Goal: Navigation & Orientation: Find specific page/section

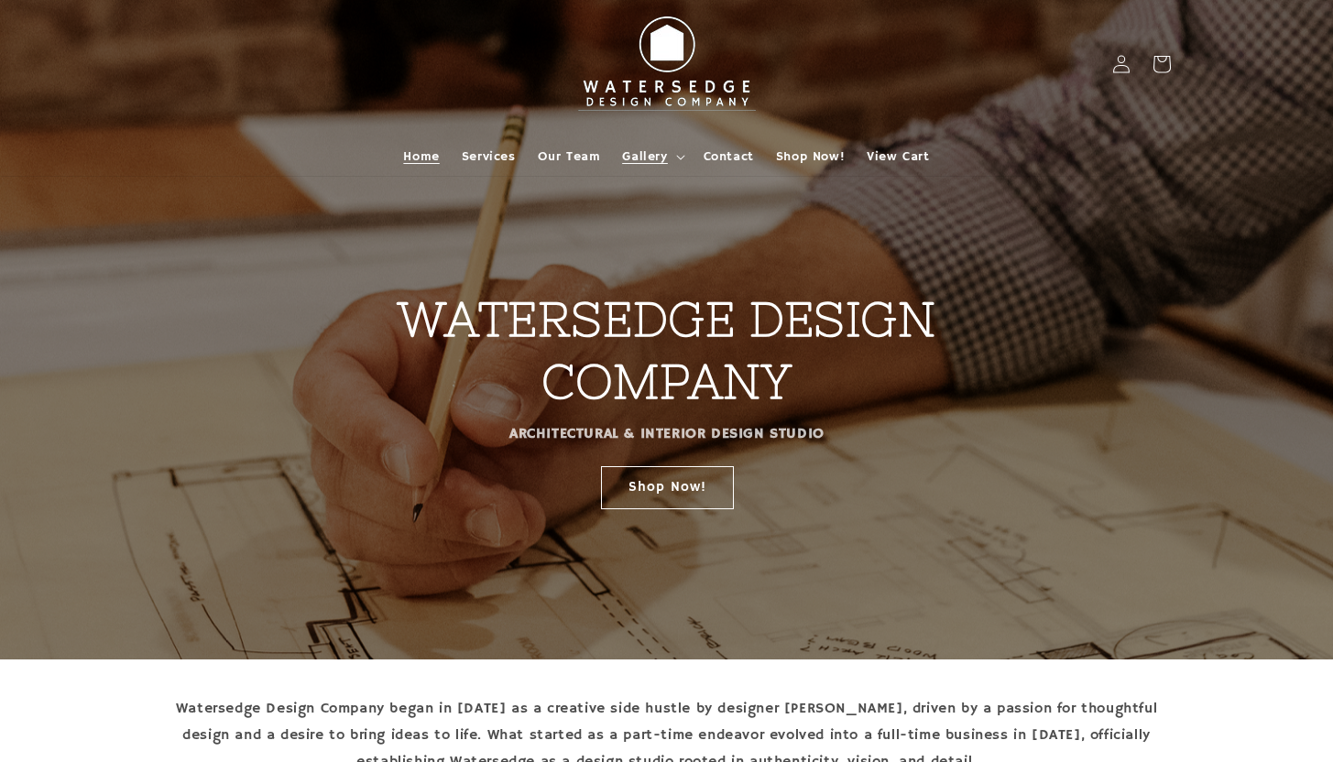
click at [641, 158] on span "Gallery" at bounding box center [644, 156] width 45 height 16
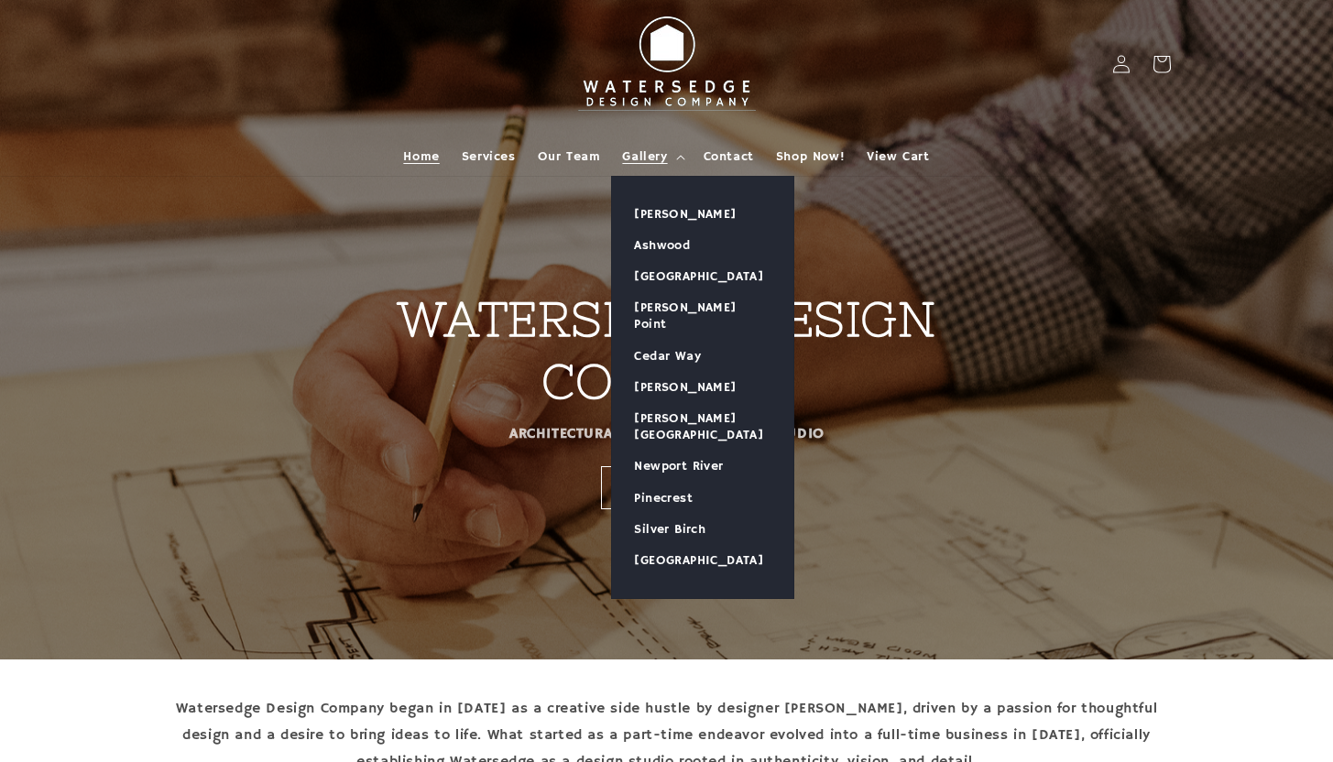
click at [940, 74] on header "Home Services Our Team Gallery Gallery Allen Grove Ashwood Bellflower Bay Boyki…" at bounding box center [666, 88] width 1099 height 176
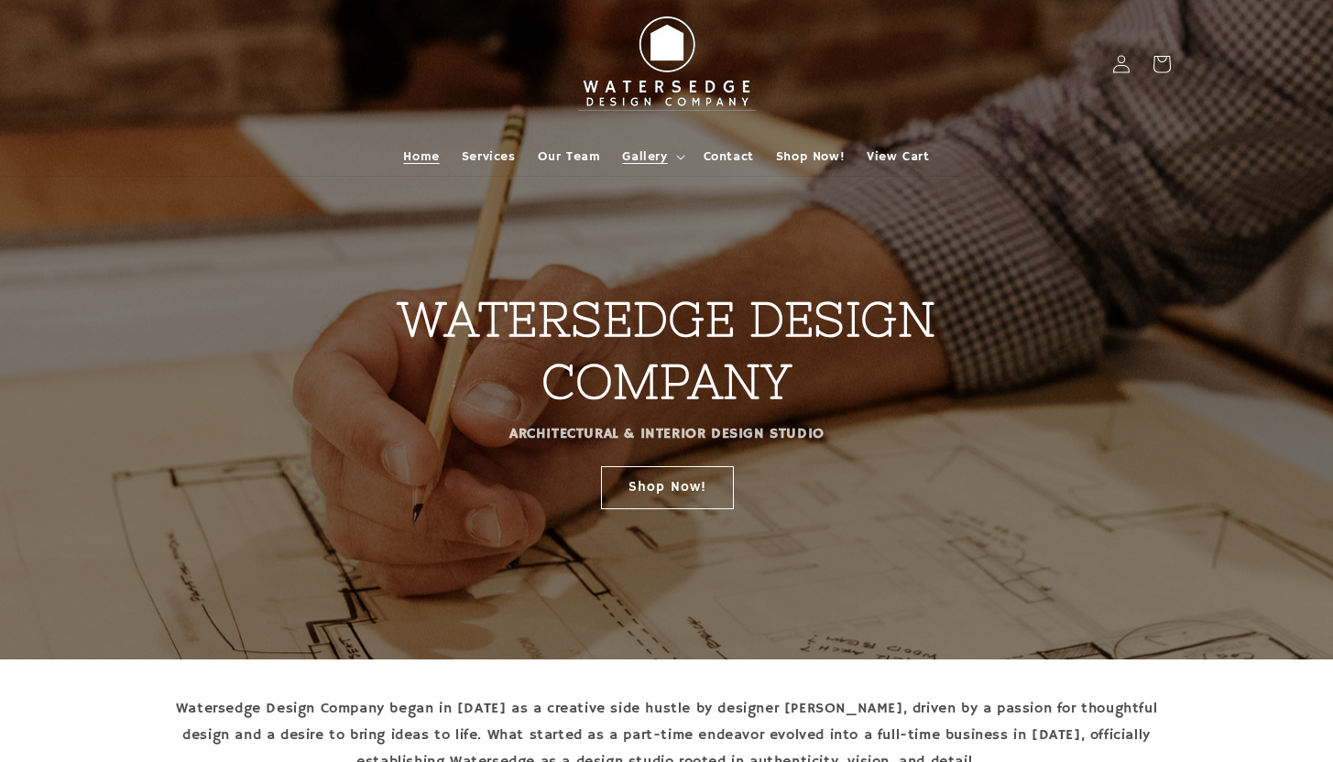
click at [656, 159] on span "Gallery" at bounding box center [644, 156] width 45 height 16
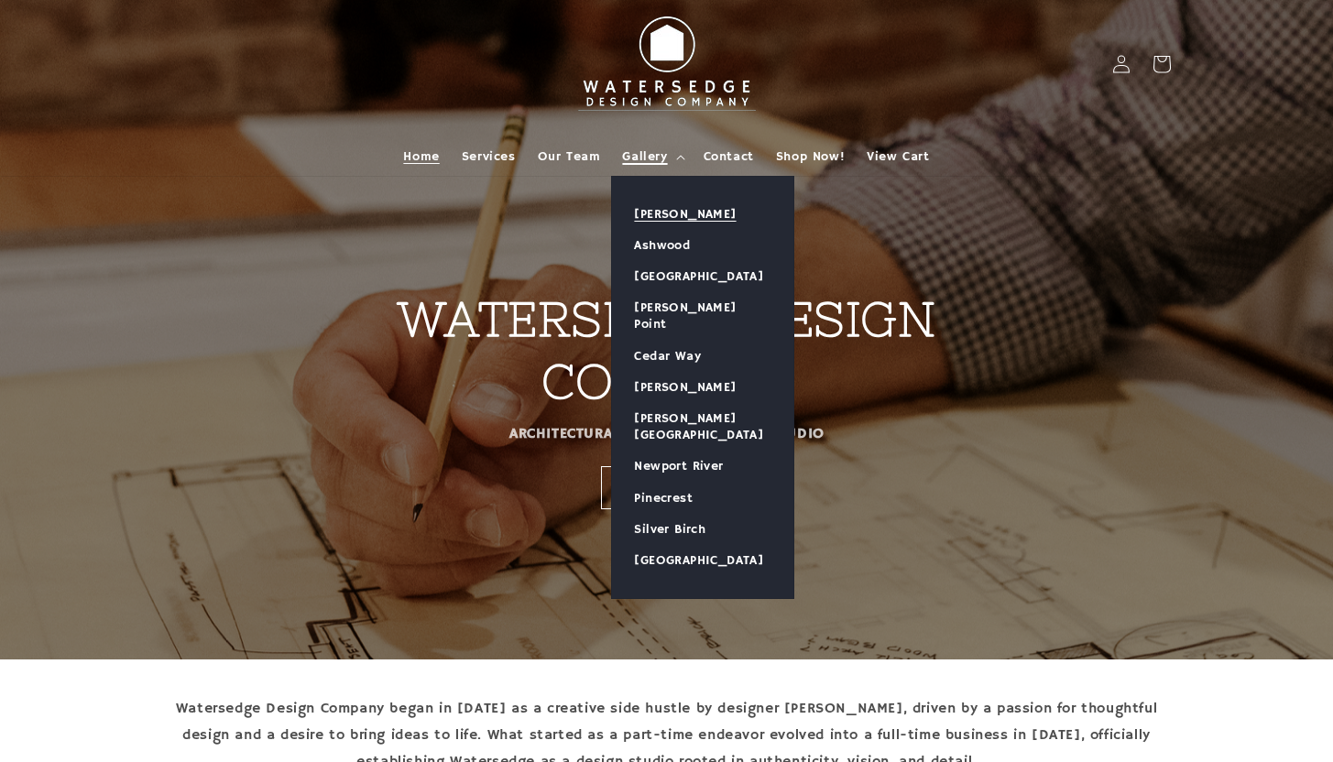
click at [660, 219] on link "[PERSON_NAME]" at bounding box center [702, 214] width 181 height 31
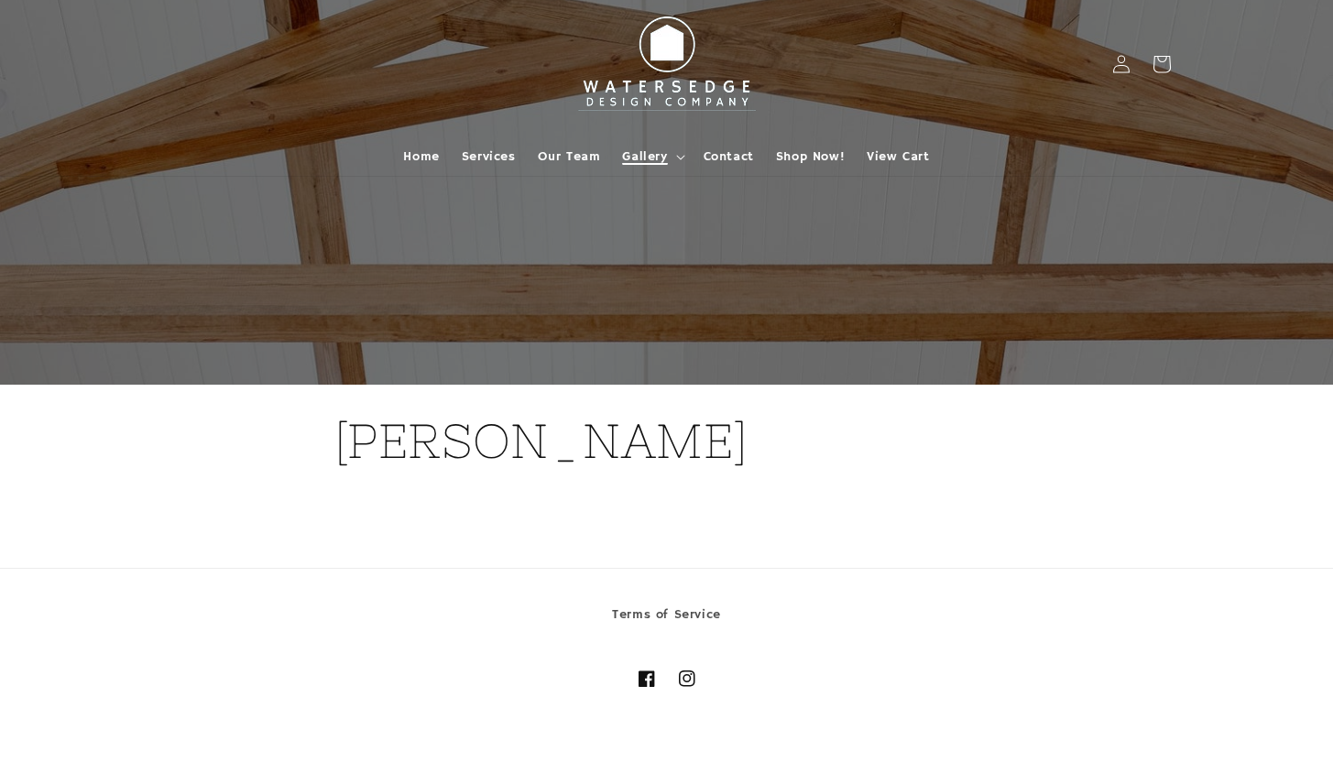
click at [664, 158] on span "Gallery" at bounding box center [644, 156] width 45 height 16
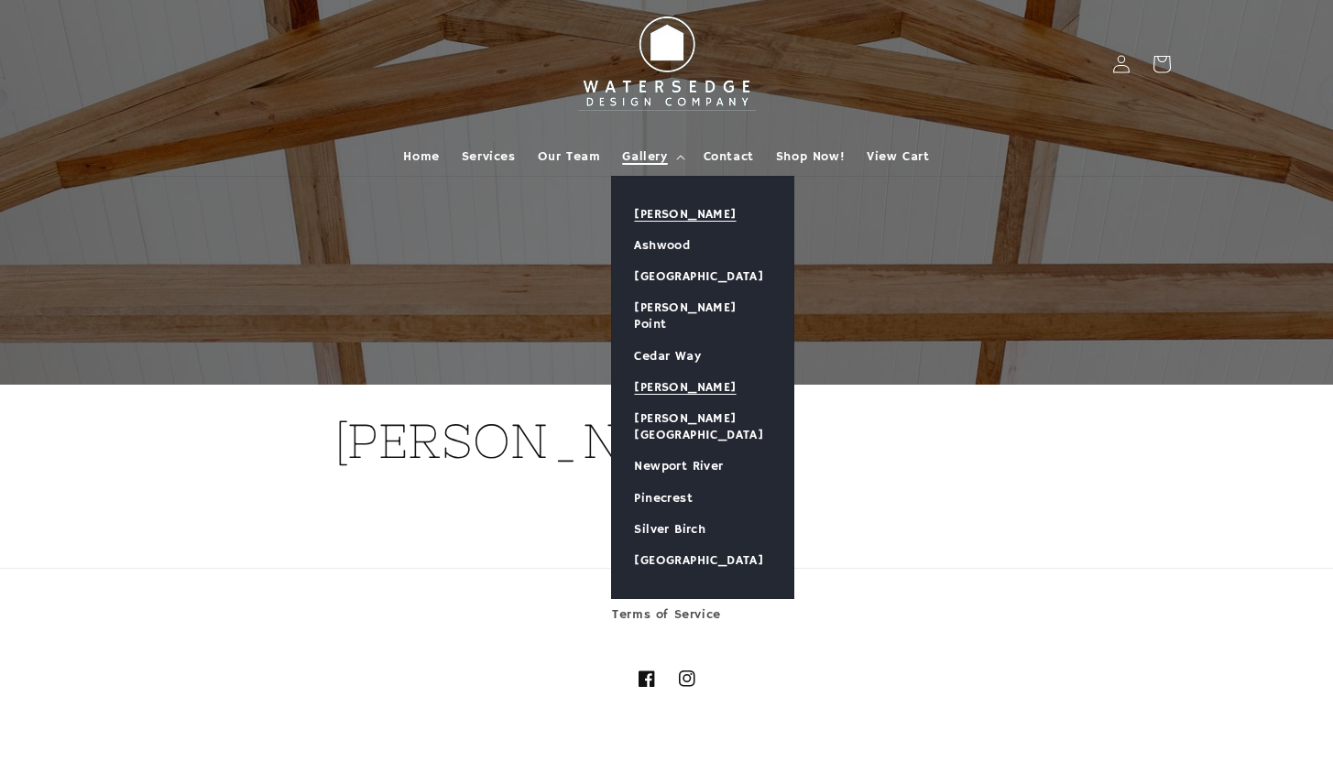
click at [643, 372] on link "[PERSON_NAME]" at bounding box center [702, 387] width 181 height 31
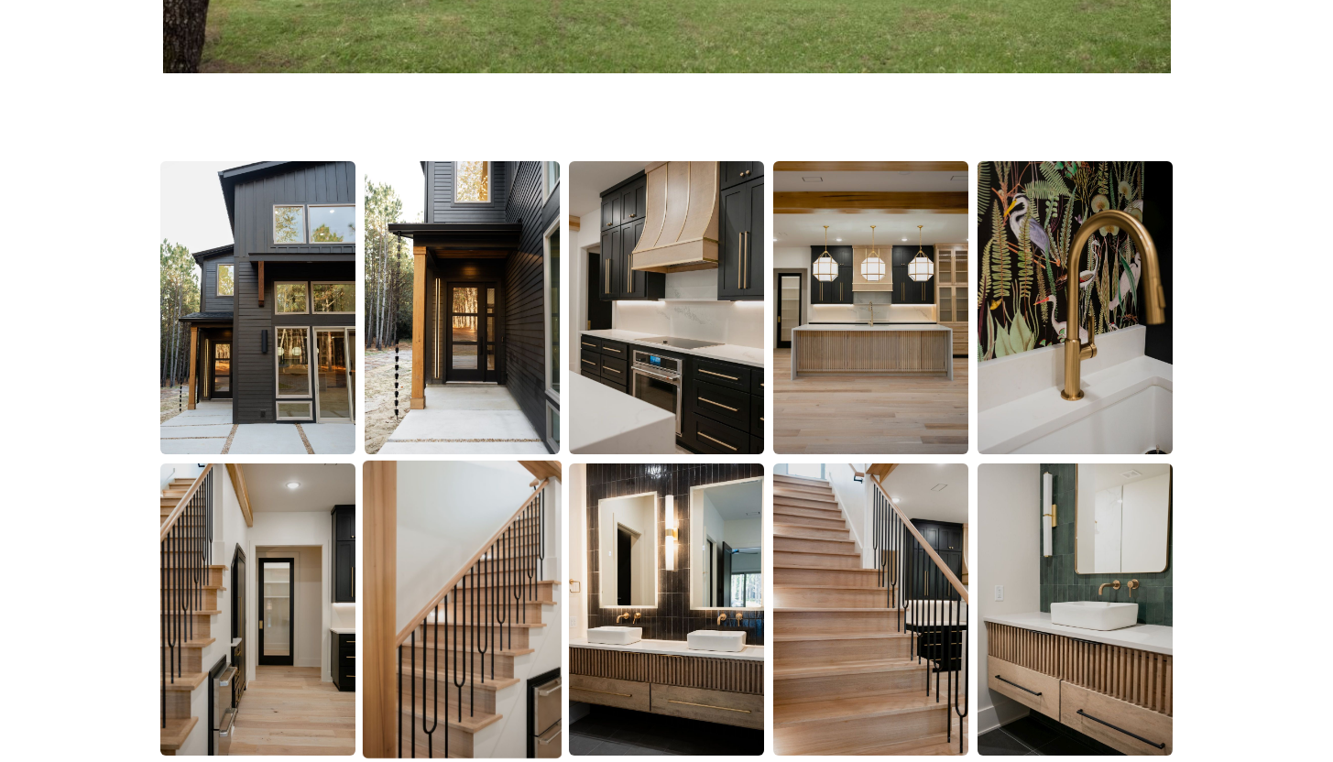
scroll to position [1108, 0]
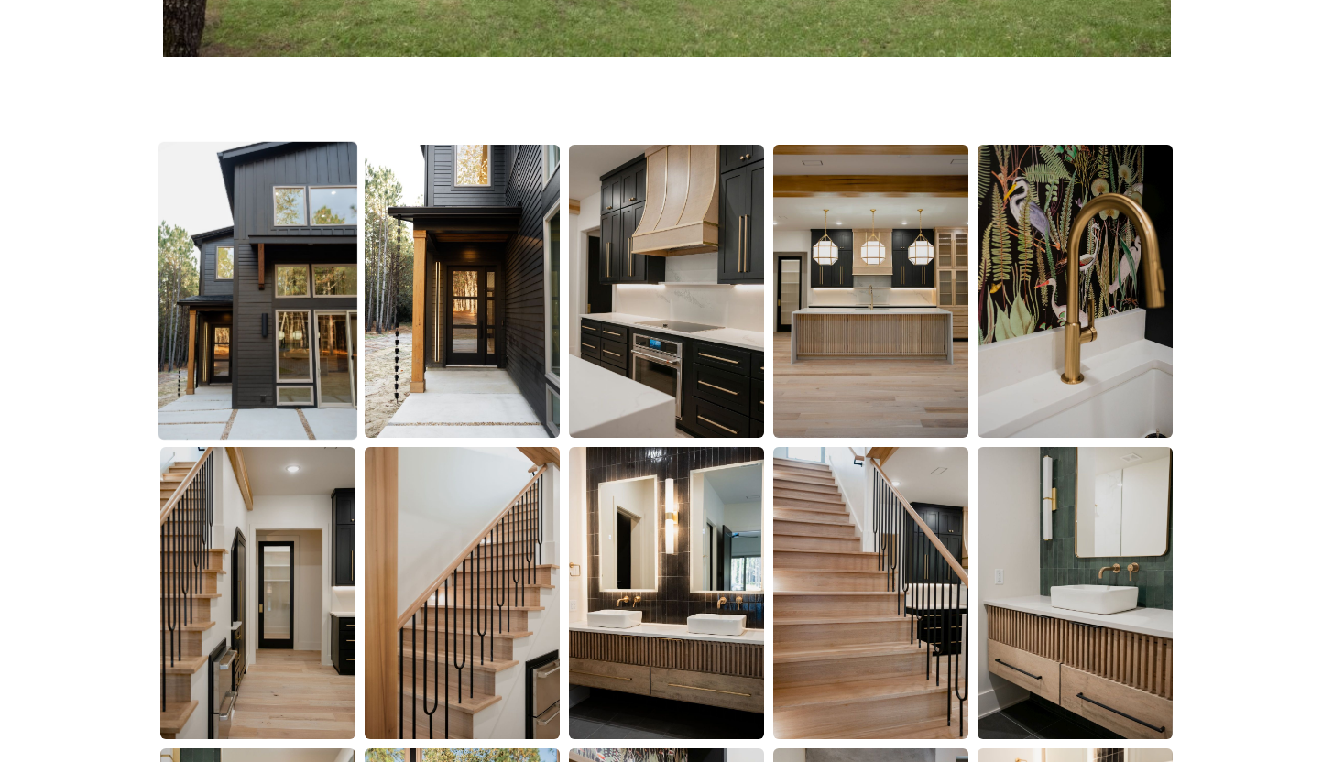
click at [322, 384] on img at bounding box center [257, 291] width 199 height 299
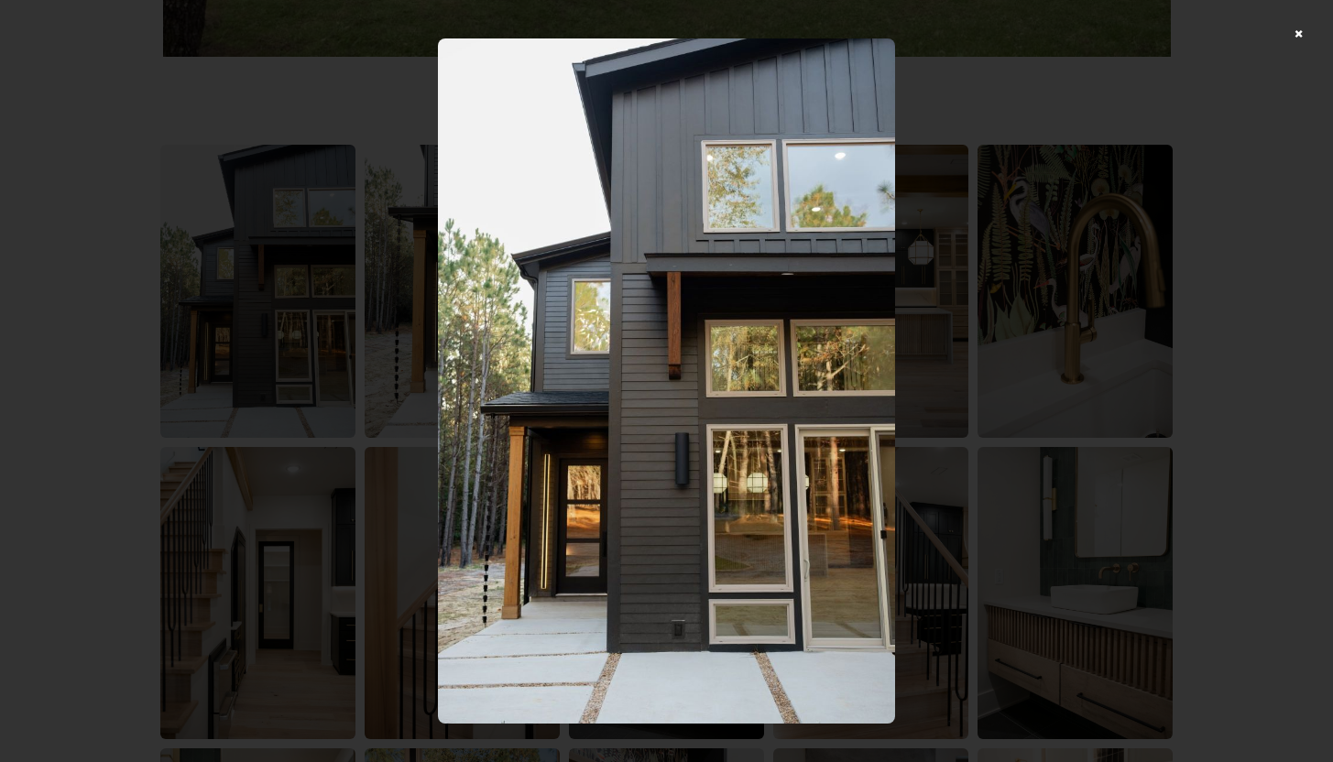
click at [1125, 435] on div at bounding box center [666, 381] width 1333 height 762
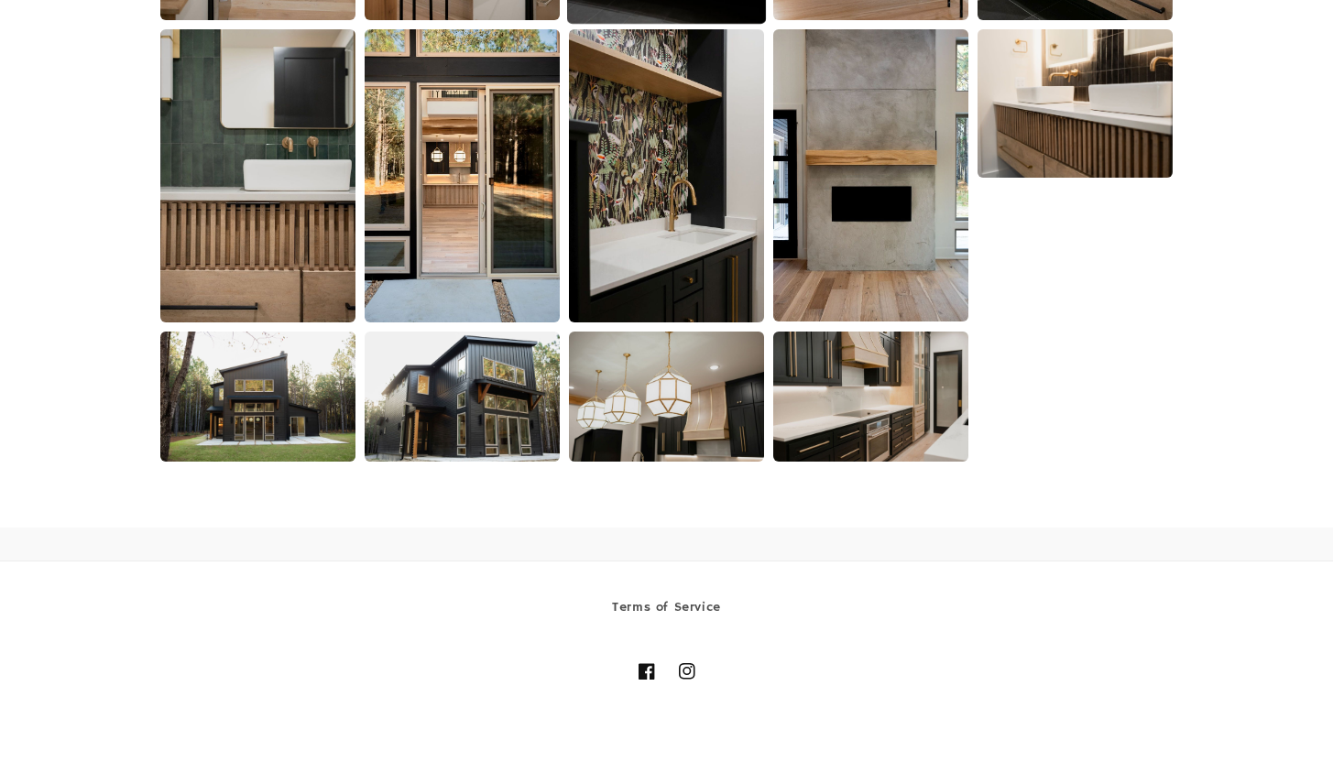
scroll to position [1833, 0]
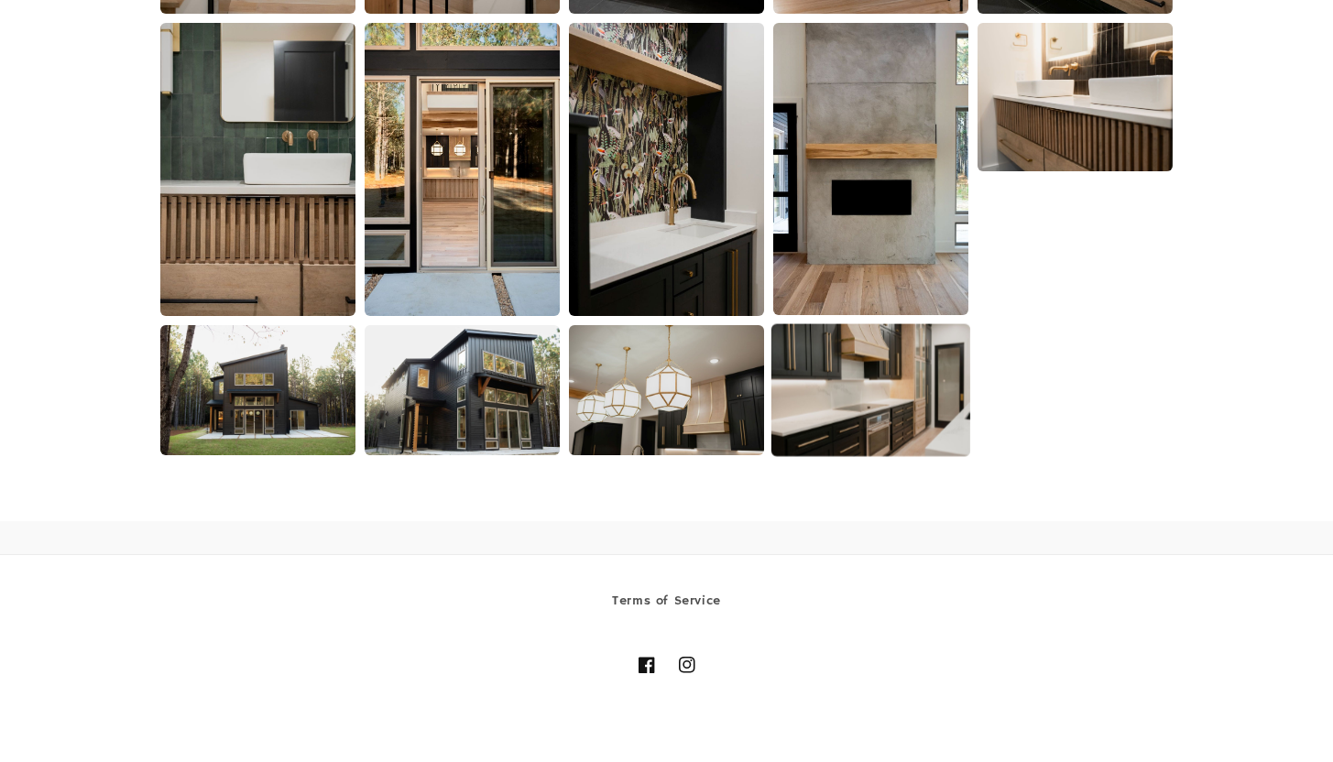
click at [878, 373] on img at bounding box center [870, 389] width 199 height 133
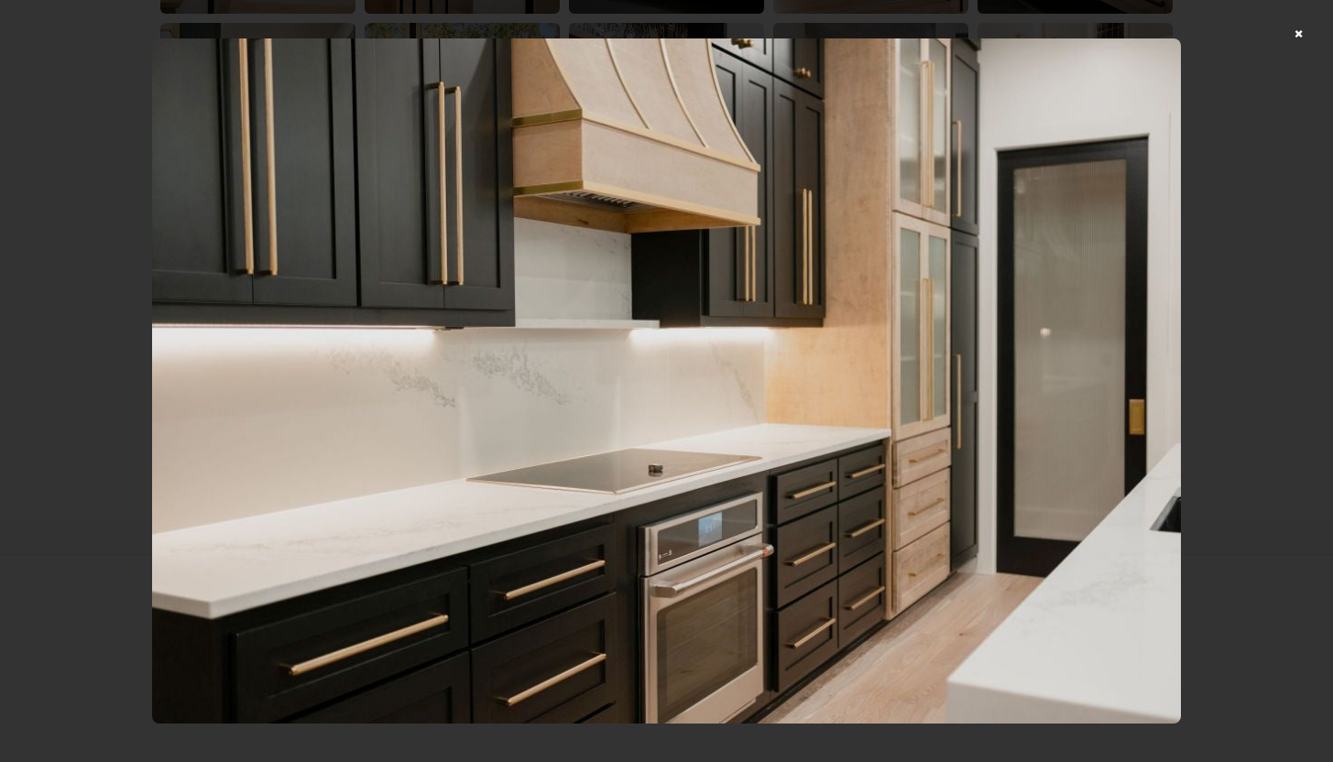
click at [1295, 50] on div at bounding box center [666, 381] width 1333 height 762
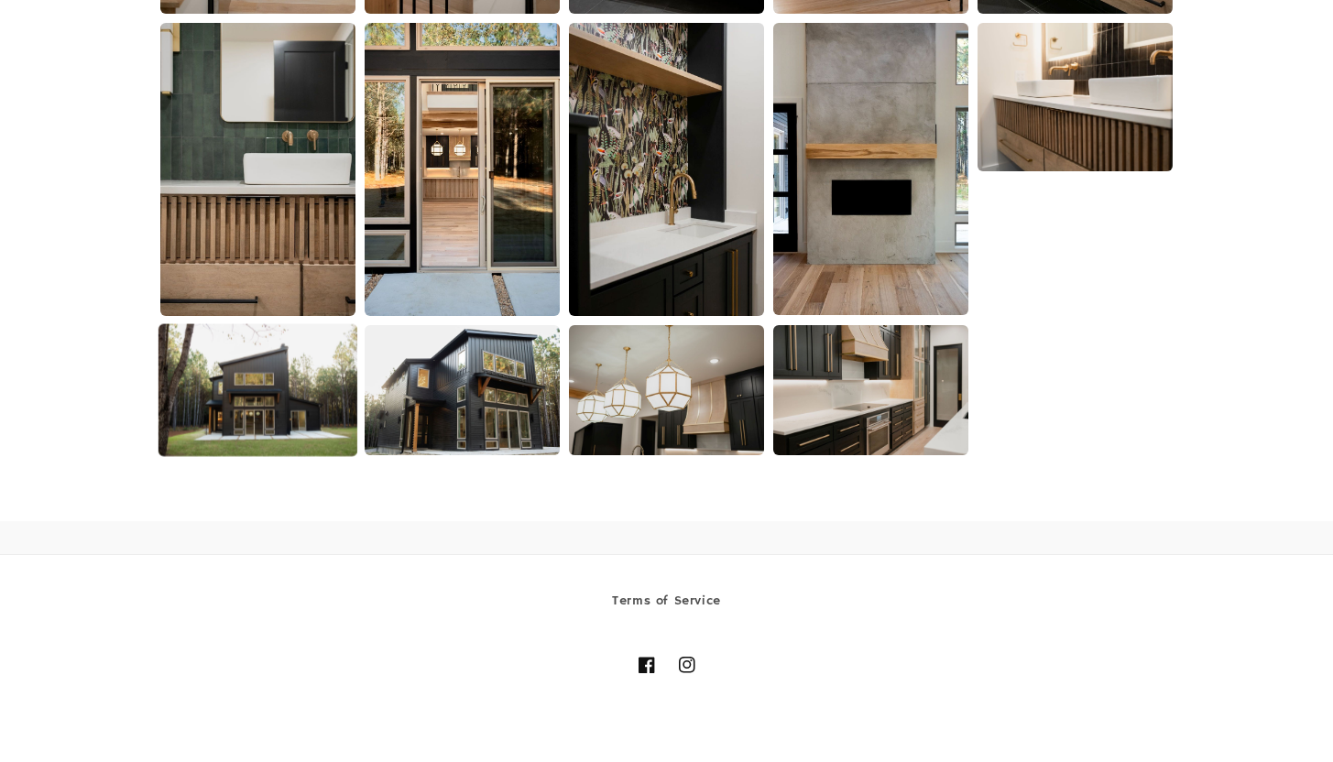
click at [257, 398] on img at bounding box center [257, 389] width 199 height 133
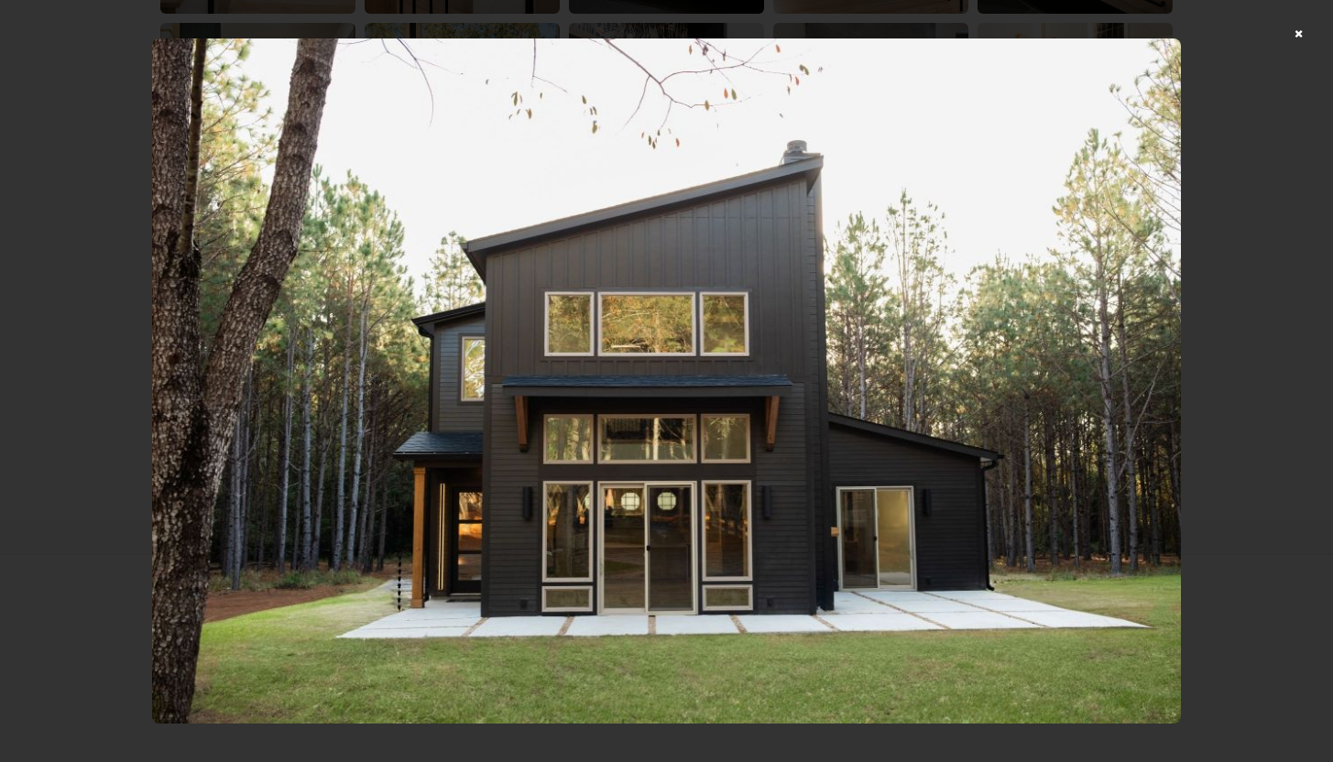
click at [1307, 40] on div at bounding box center [666, 381] width 1333 height 762
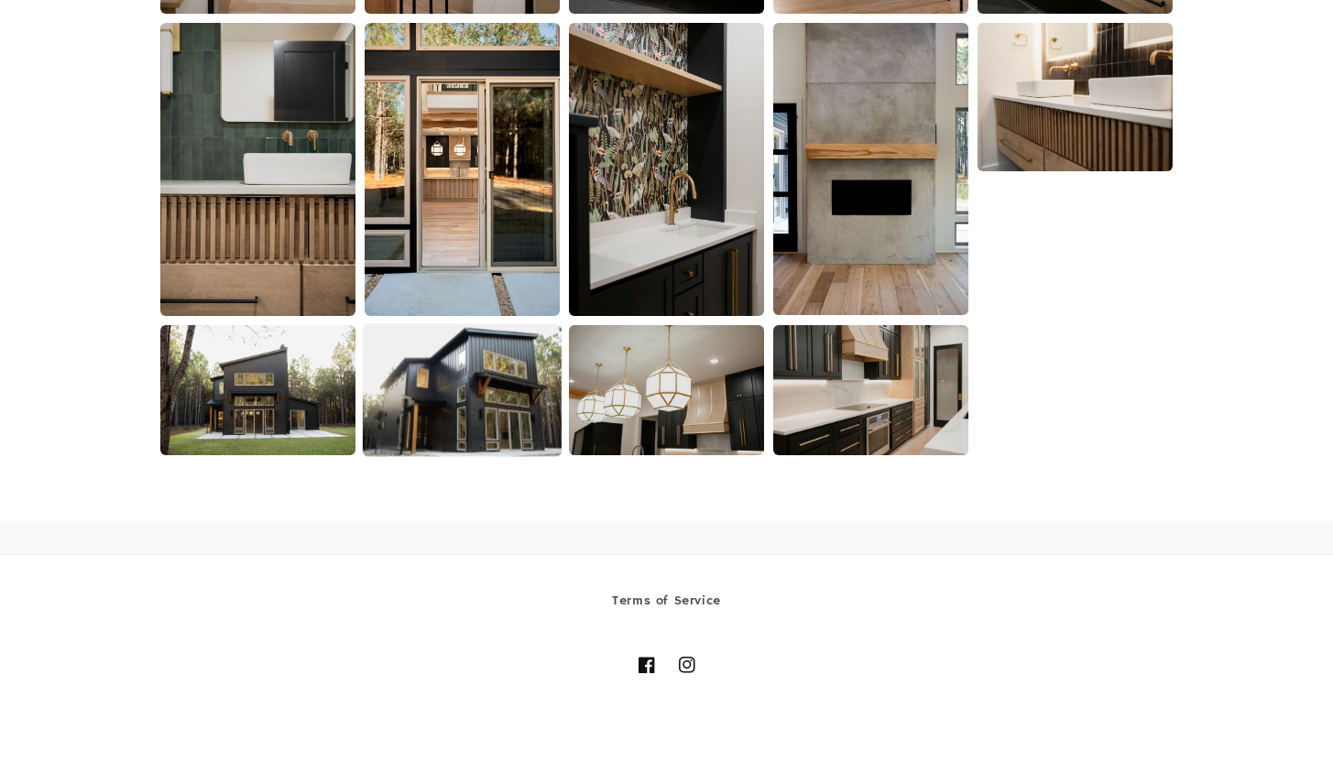
click at [506, 360] on img at bounding box center [462, 389] width 199 height 133
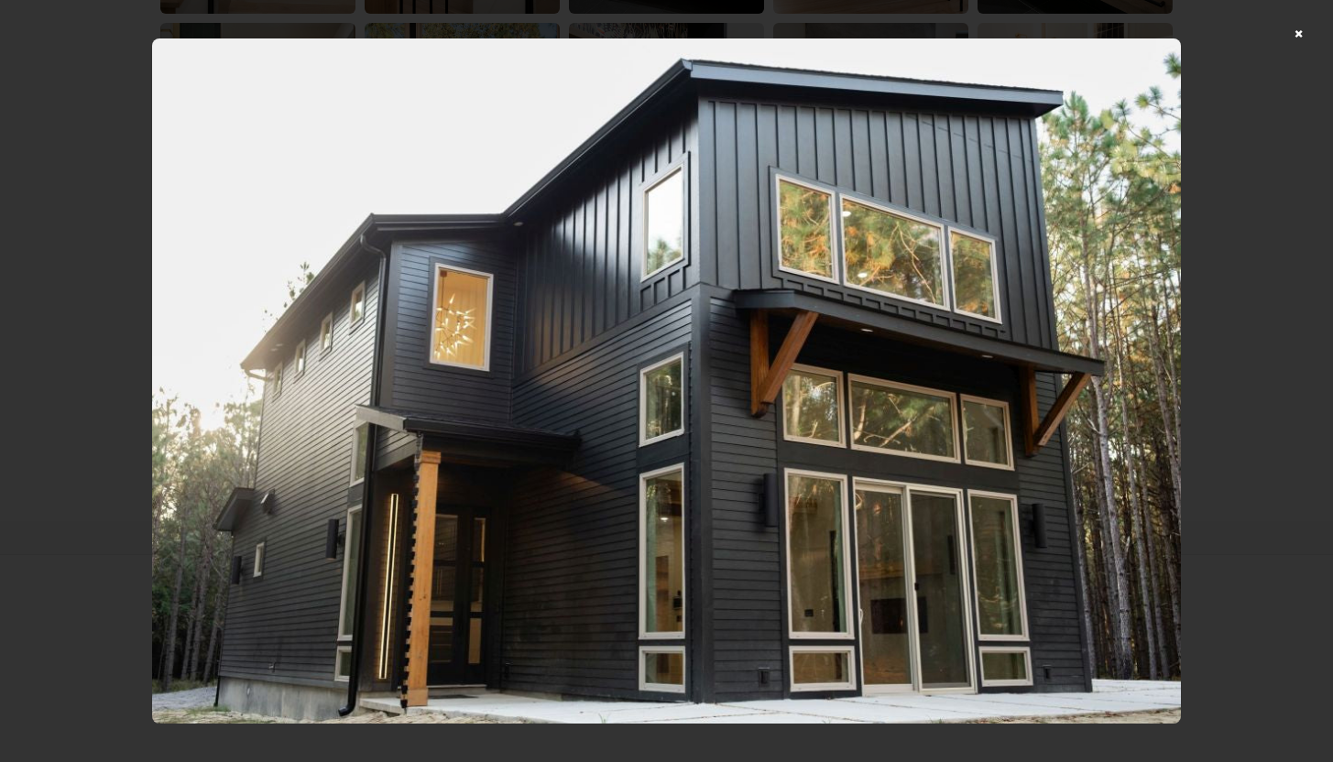
click at [1312, 35] on div at bounding box center [666, 381] width 1333 height 762
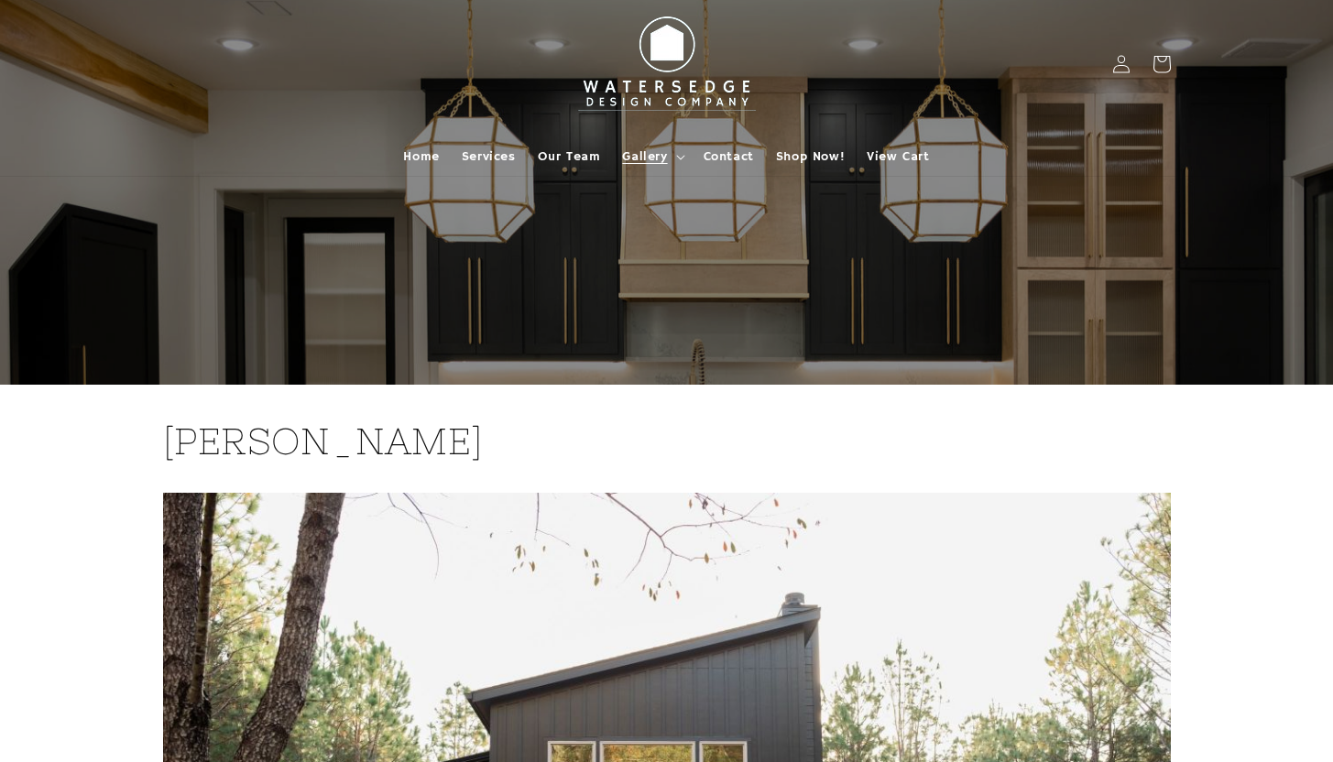
scroll to position [2, 0]
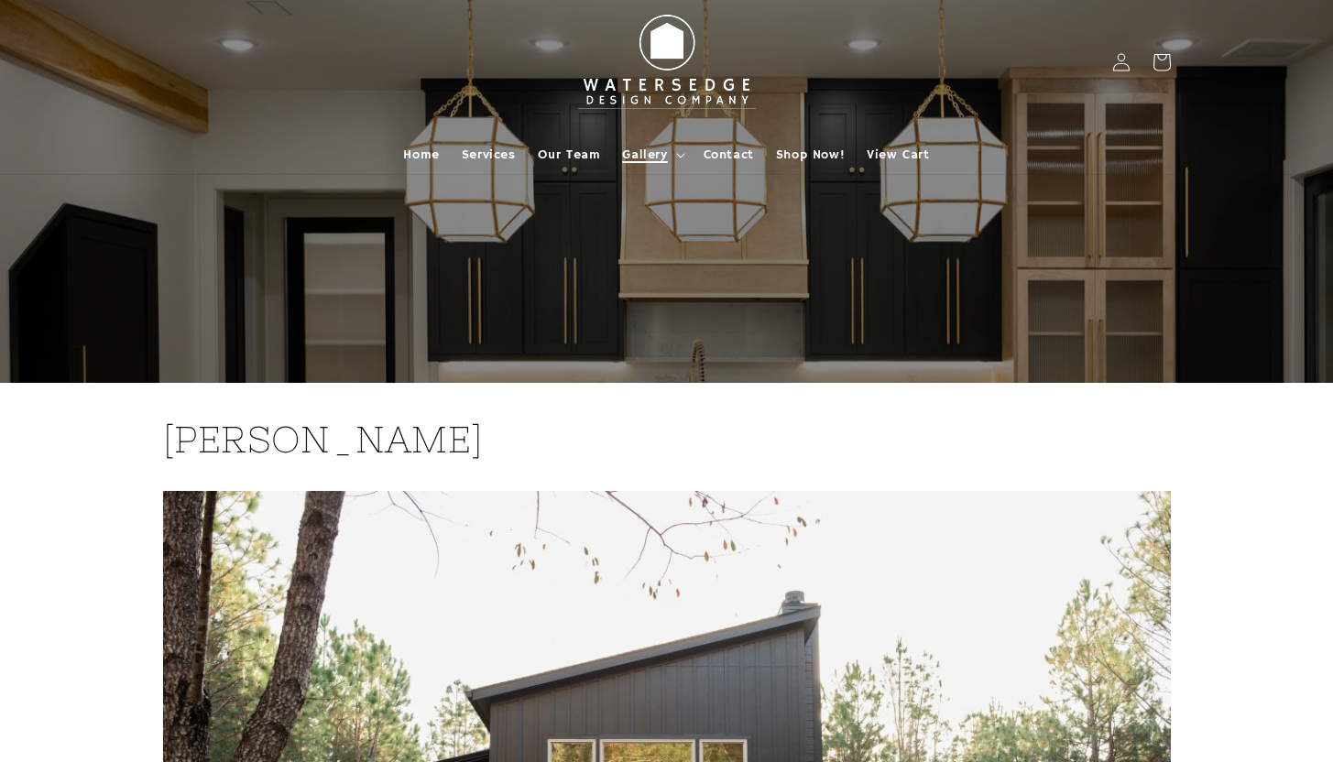
click at [678, 162] on summary "Gallery" at bounding box center [651, 155] width 81 height 38
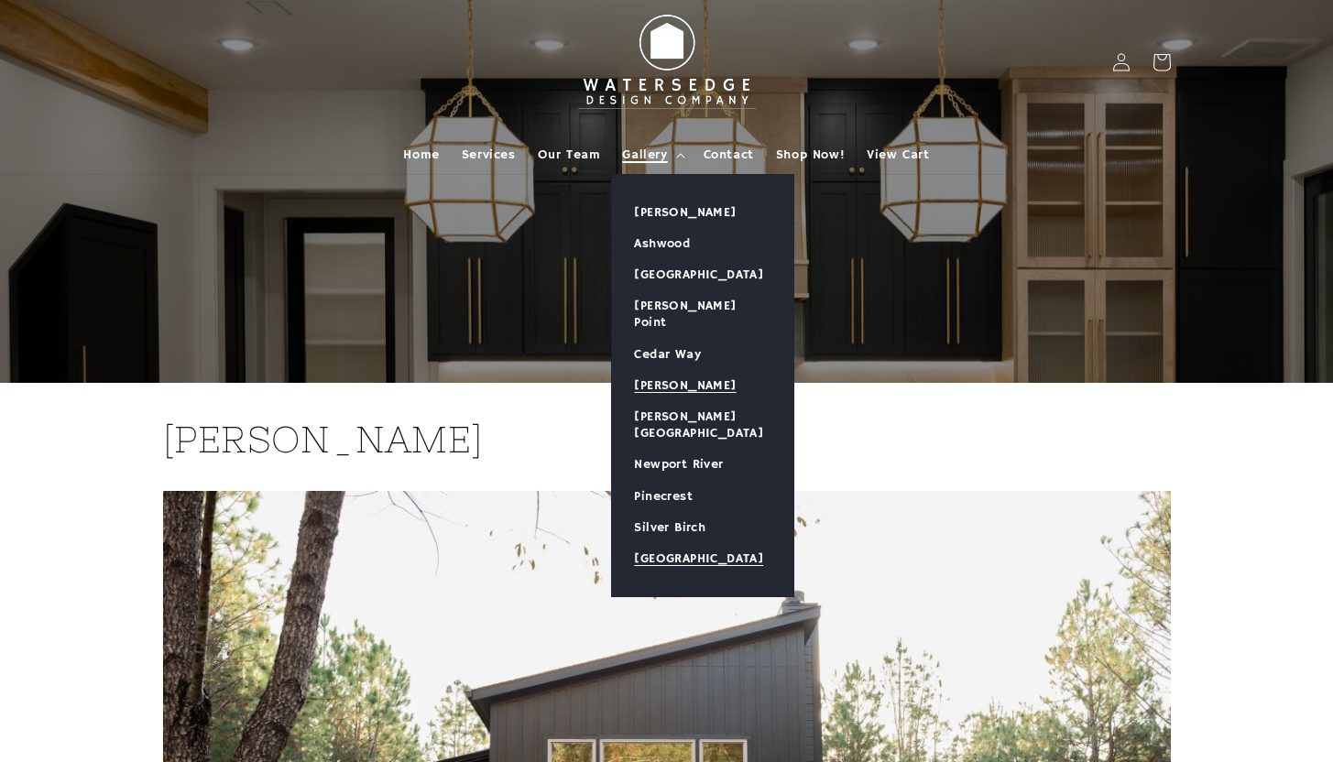
click at [689, 543] on link "[GEOGRAPHIC_DATA]" at bounding box center [702, 558] width 181 height 31
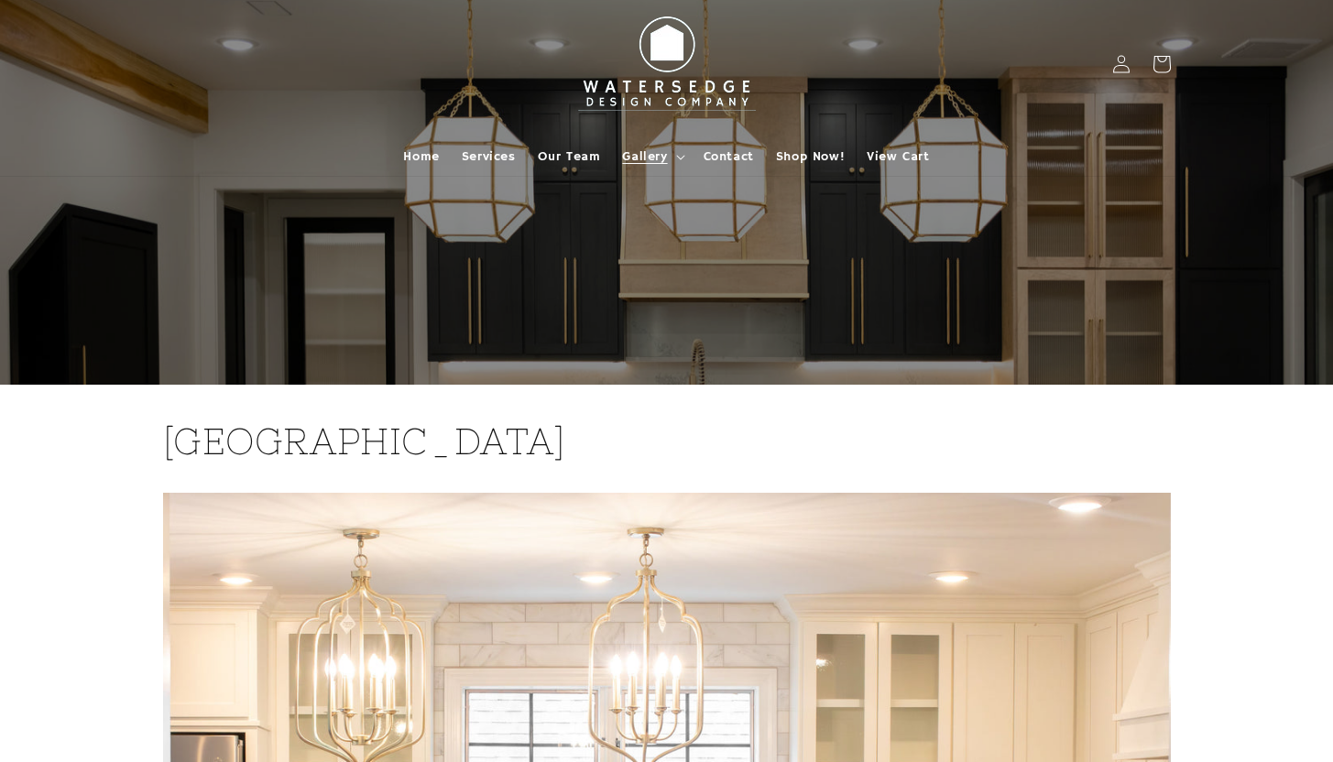
click at [1009, 270] on div at bounding box center [666, 192] width 1099 height 385
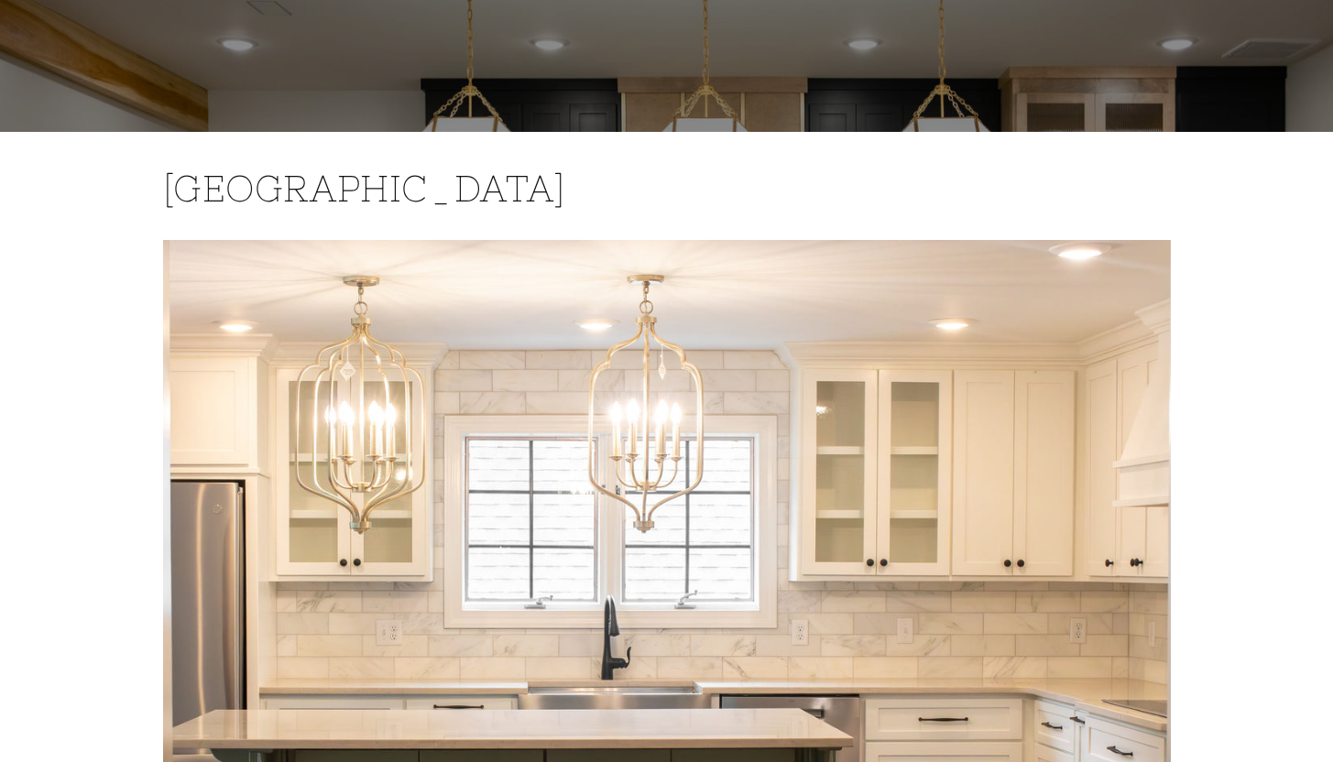
scroll to position [34, 0]
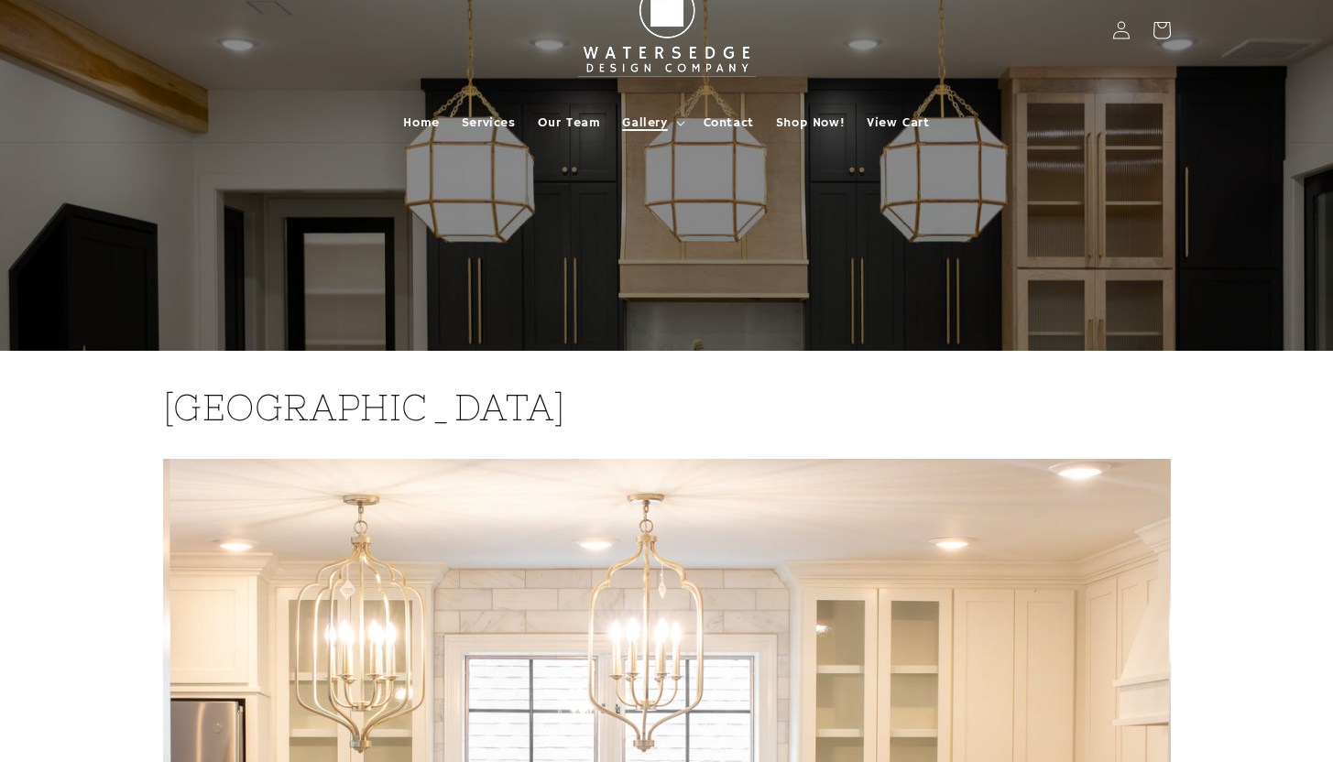
click at [661, 122] on span "Gallery" at bounding box center [644, 123] width 45 height 16
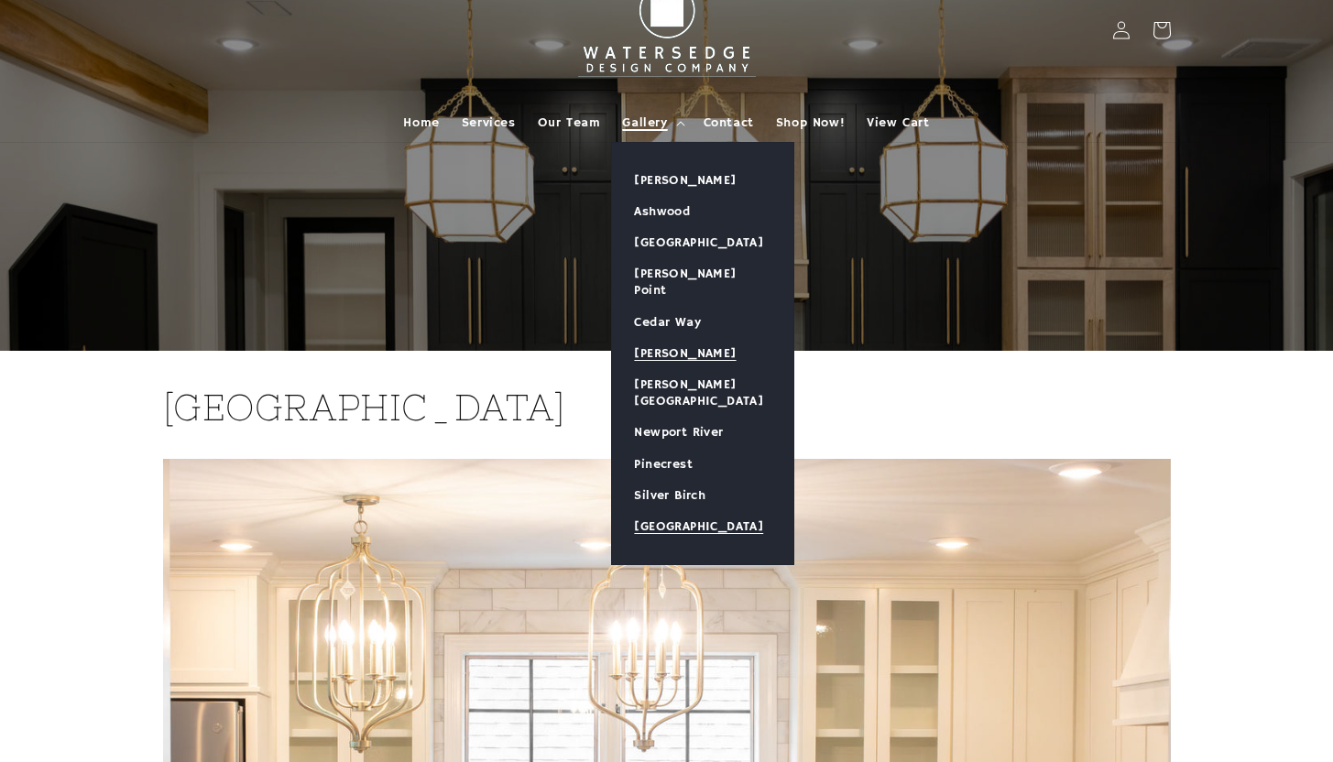
click at [682, 338] on link "[PERSON_NAME]" at bounding box center [702, 353] width 181 height 31
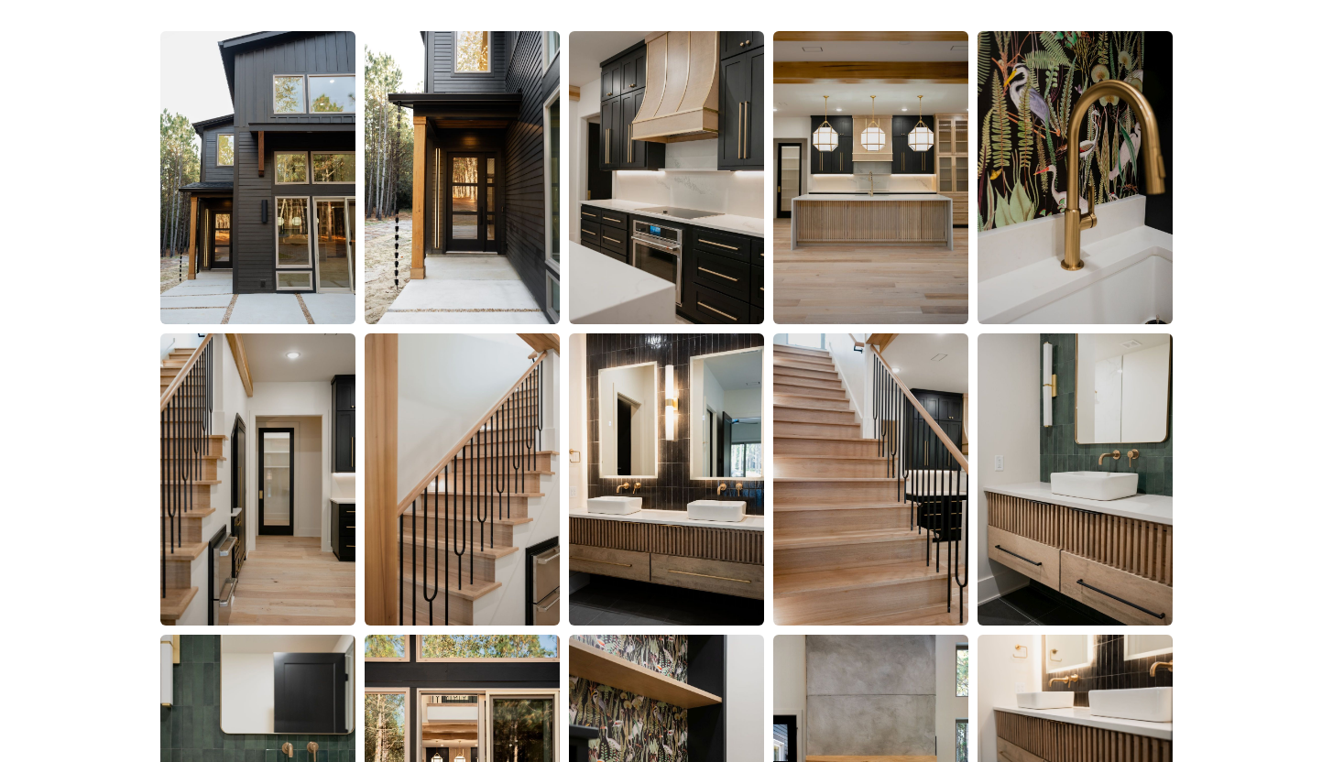
scroll to position [651, 0]
